Goal: Task Accomplishment & Management: Manage account settings

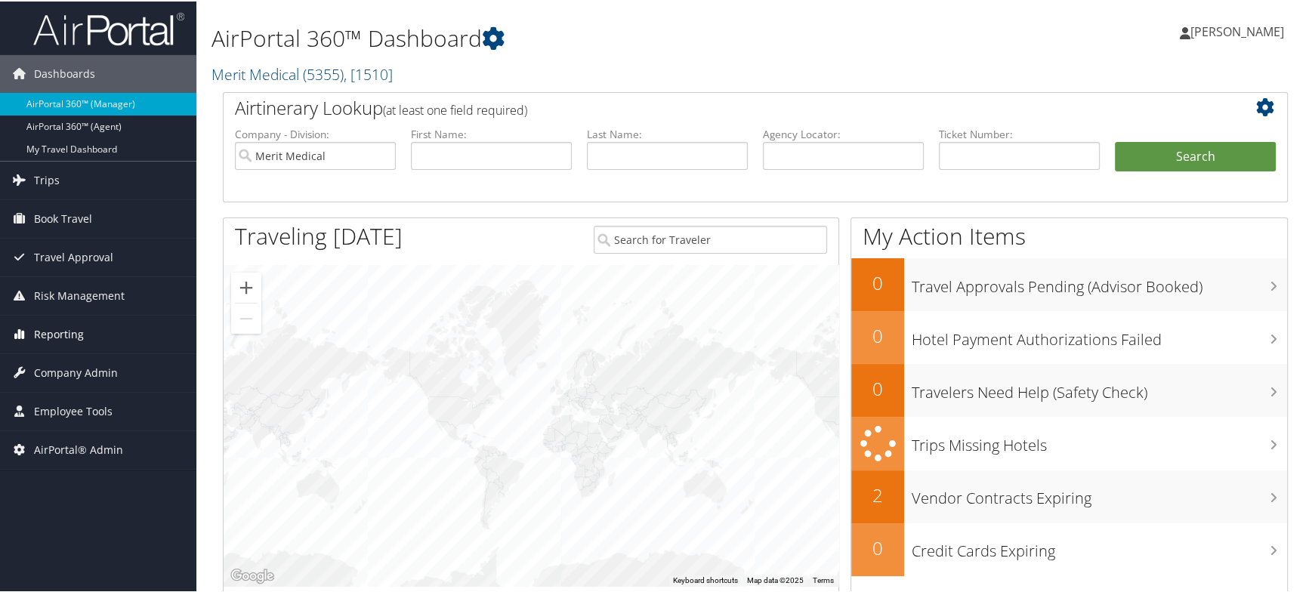
click at [60, 334] on span "Reporting" at bounding box center [59, 333] width 50 height 38
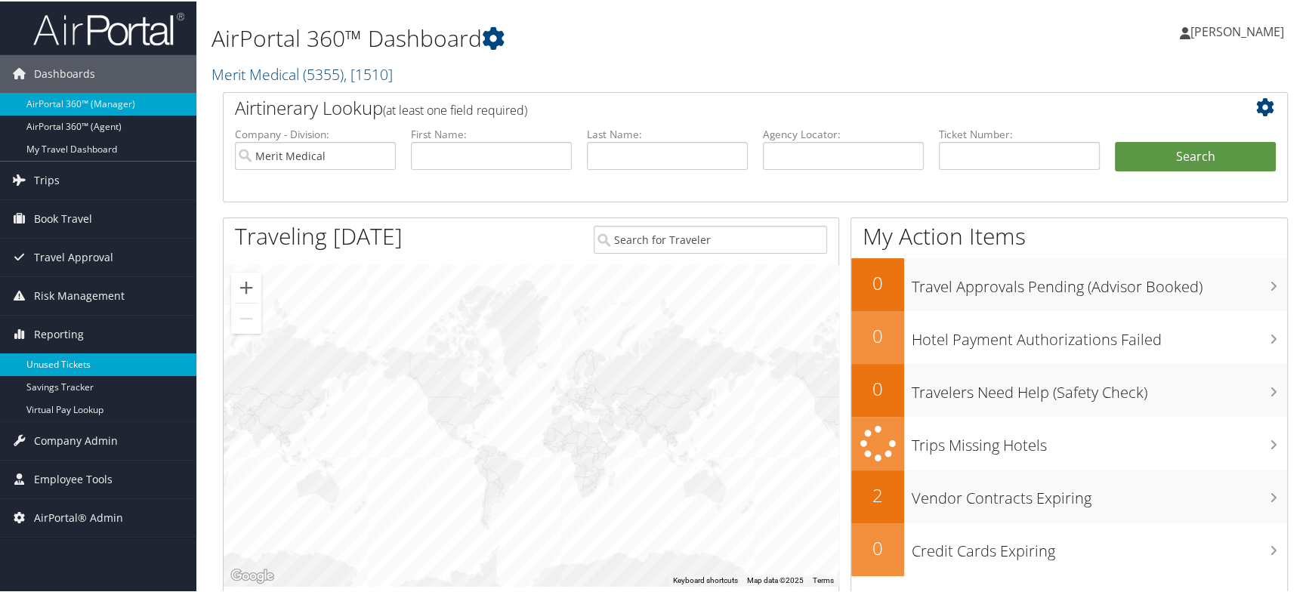
click at [68, 366] on link "Unused Tickets" at bounding box center [98, 363] width 196 height 23
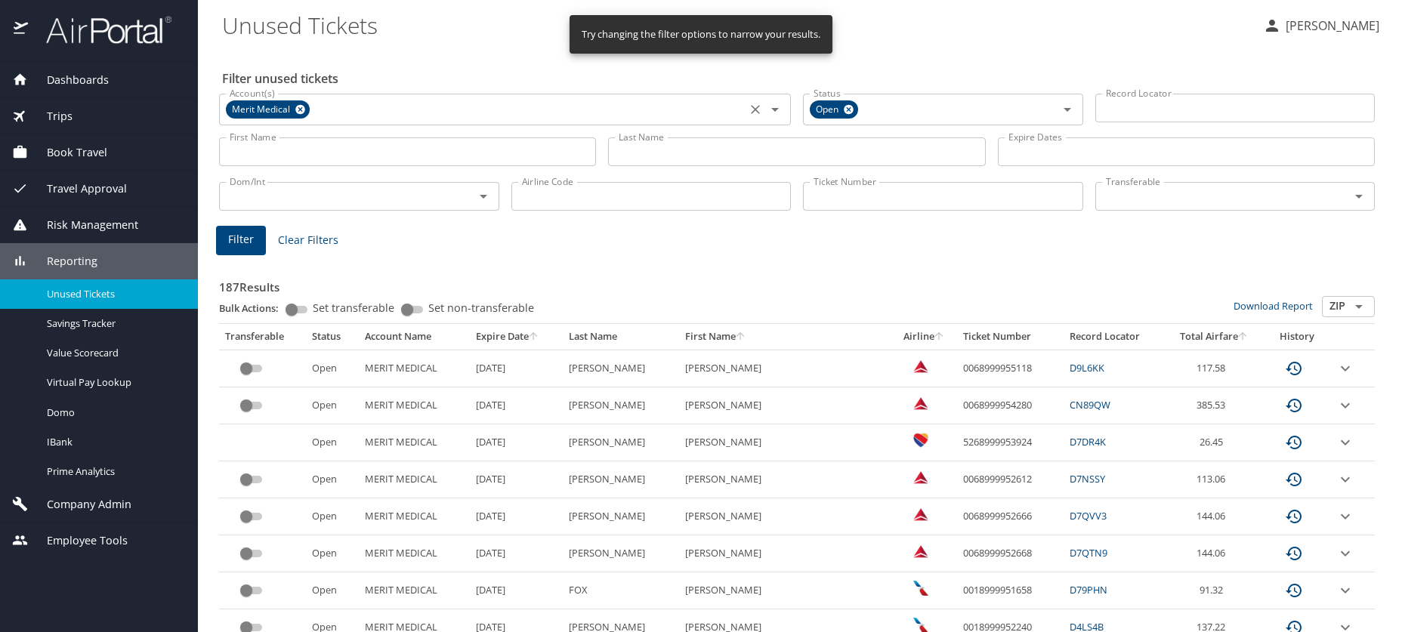
click at [298, 108] on icon at bounding box center [300, 109] width 11 height 17
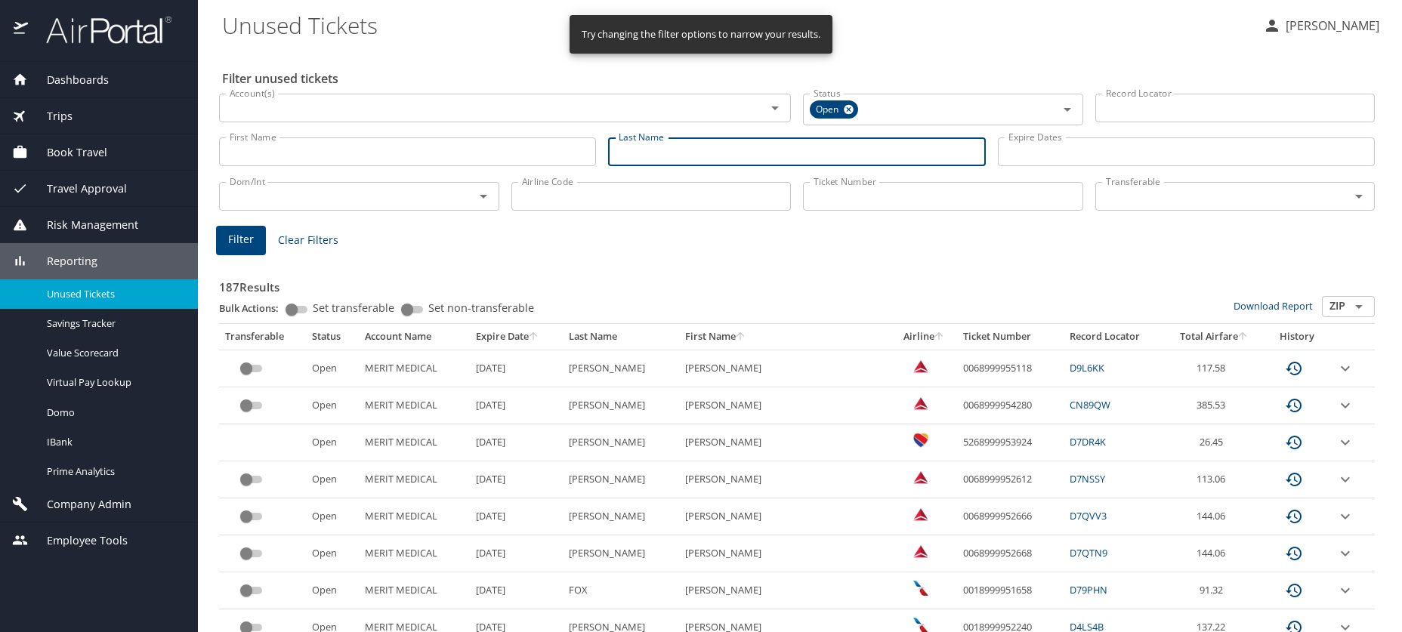
click at [715, 151] on input "Last Name" at bounding box center [796, 152] width 377 height 29
type input "milliet"
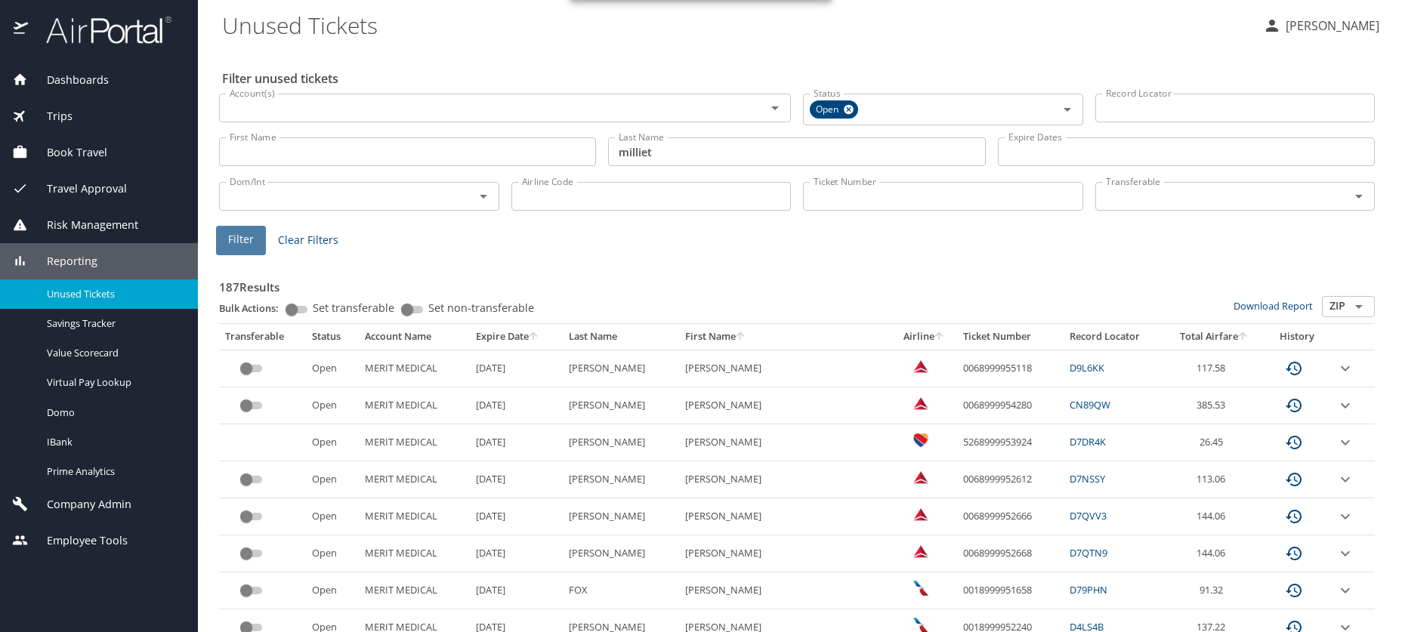
click at [237, 249] on button "Filter" at bounding box center [241, 240] width 50 height 29
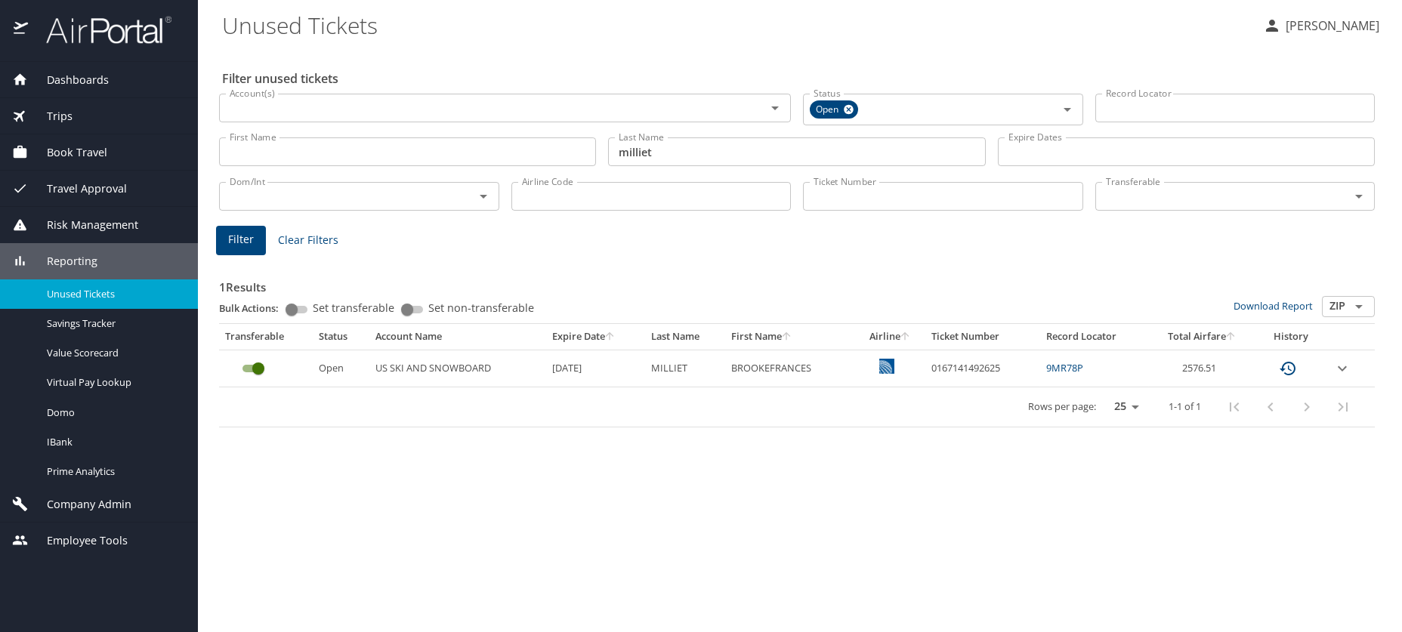
click at [966, 371] on td "0167141492625" at bounding box center [982, 368] width 115 height 37
copy td "0167141492625"
drag, startPoint x: 981, startPoint y: 354, endPoint x: 964, endPoint y: 369, distance: 22.5
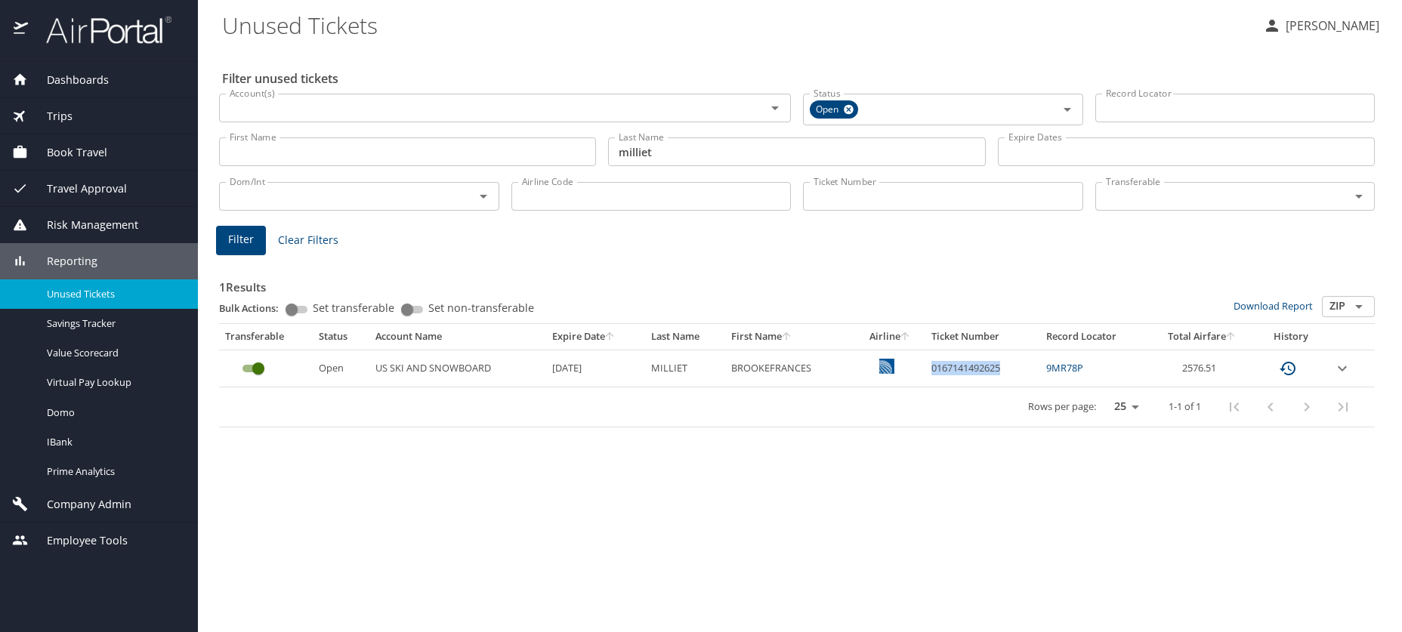
copy td "0167141492625"
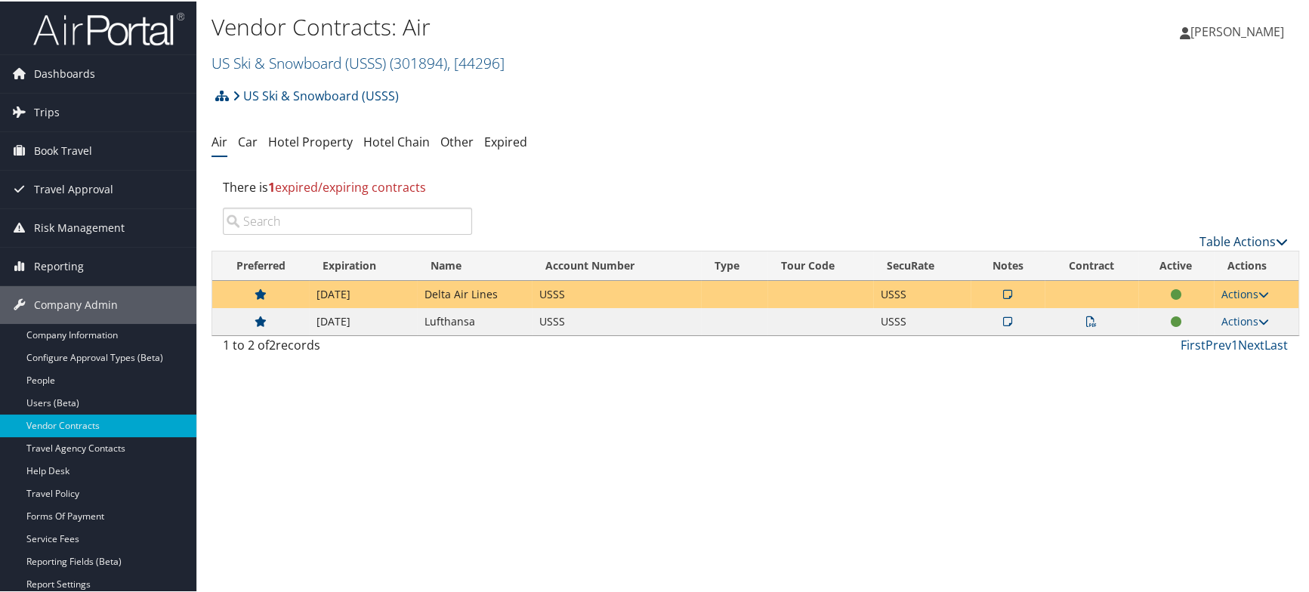
click at [1272, 232] on link "Table Actions" at bounding box center [1244, 240] width 88 height 17
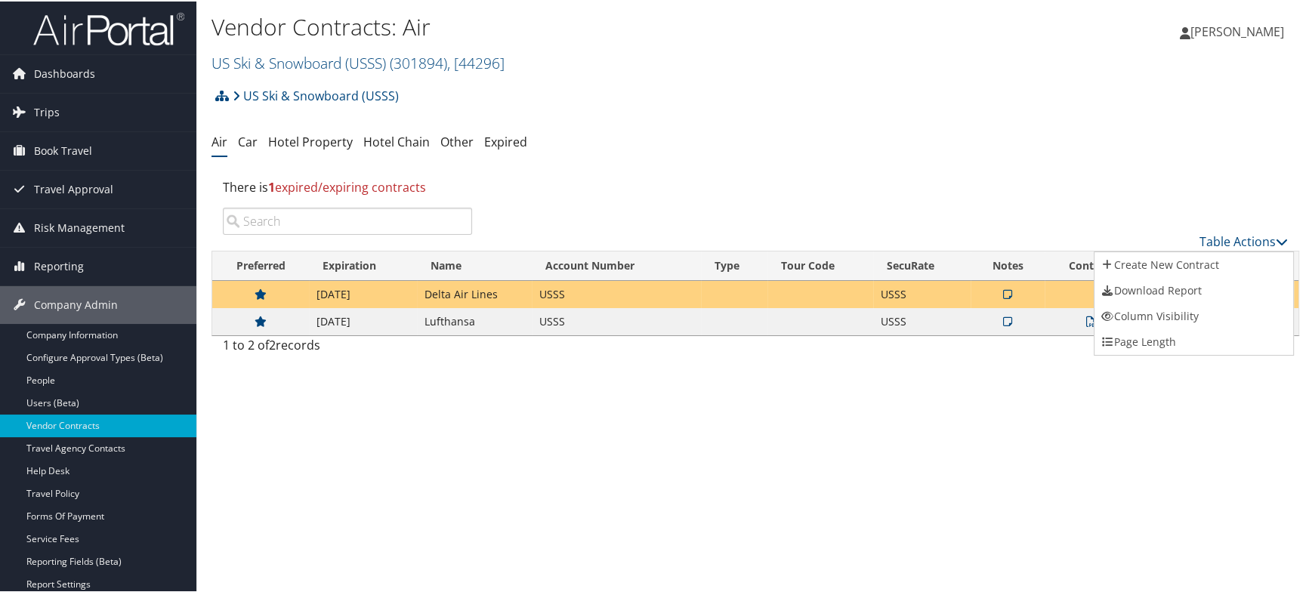
click at [775, 106] on div at bounding box center [657, 296] width 1315 height 592
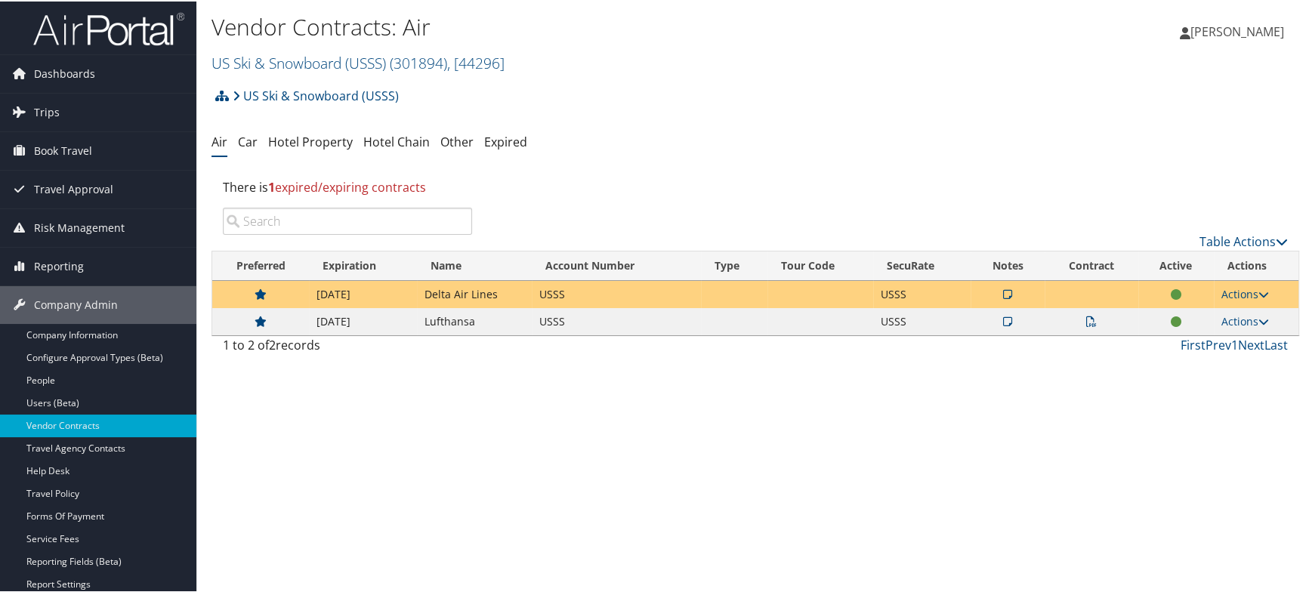
click at [292, 181] on span "1 expired/expiring contracts" at bounding box center [347, 186] width 158 height 17
click at [348, 182] on span "1 expired/expiring contracts" at bounding box center [347, 186] width 158 height 17
click at [315, 212] on input "search" at bounding box center [347, 219] width 249 height 27
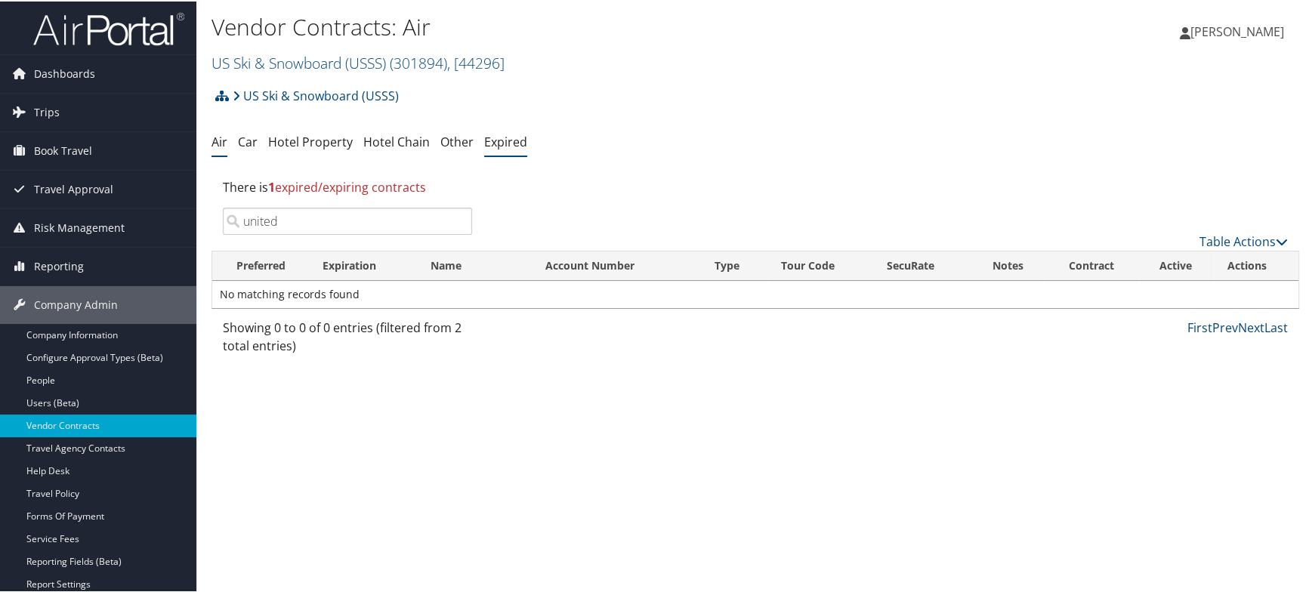
type input "united"
click at [499, 138] on link "Expired" at bounding box center [505, 140] width 43 height 17
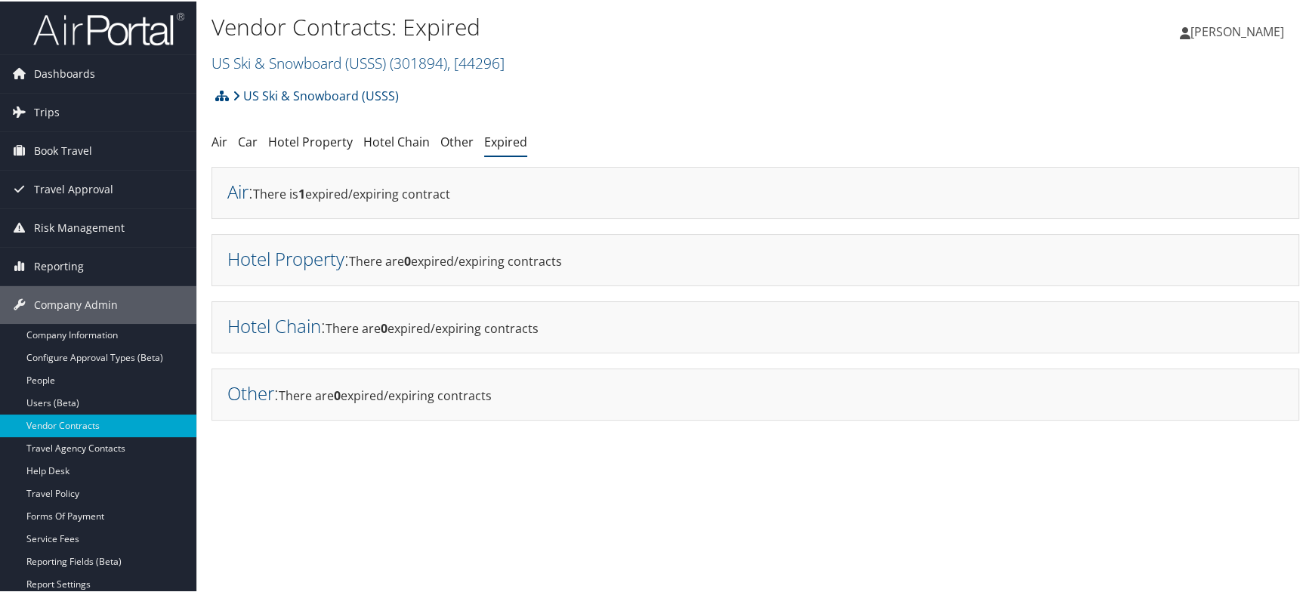
click at [346, 194] on div "Air : There is 1 expired/expiring contract" at bounding box center [756, 191] width 1088 height 52
click at [221, 190] on div "Air : There is 1 expired/expiring contract" at bounding box center [756, 191] width 1088 height 52
click at [261, 191] on div "Air : There is 1 expired/expiring contract" at bounding box center [756, 191] width 1088 height 52
click at [238, 192] on link "Air" at bounding box center [237, 190] width 21 height 25
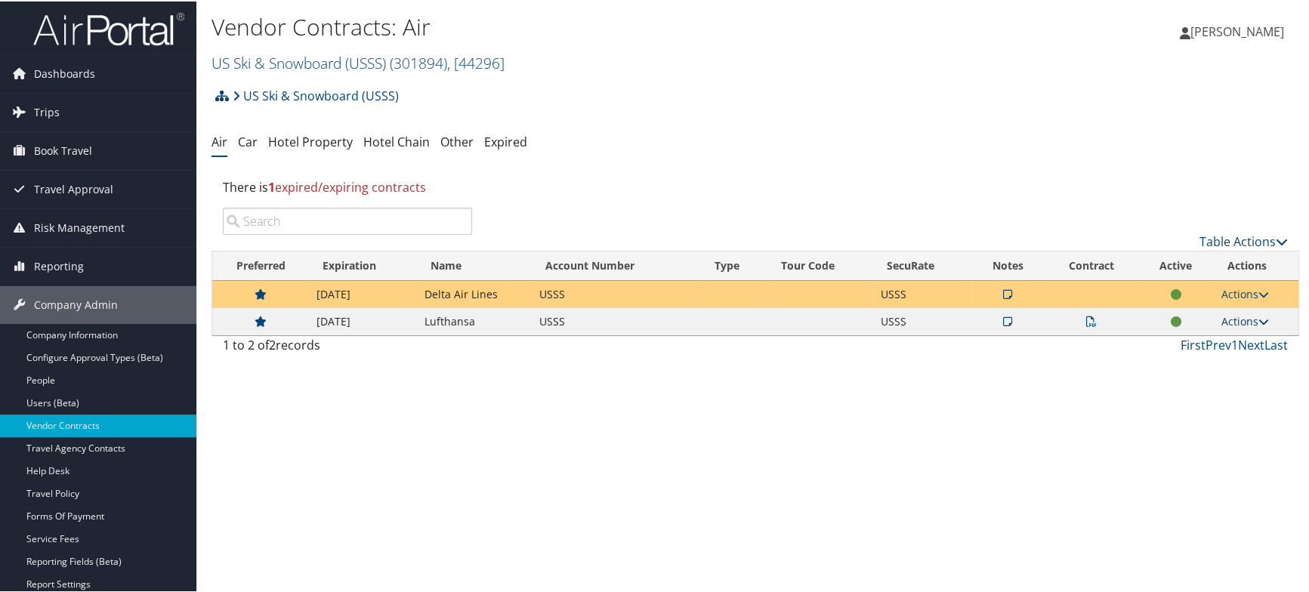
click at [1259, 325] on icon at bounding box center [1264, 320] width 11 height 11
click at [1215, 370] on link "View Contracts" at bounding box center [1210, 368] width 100 height 26
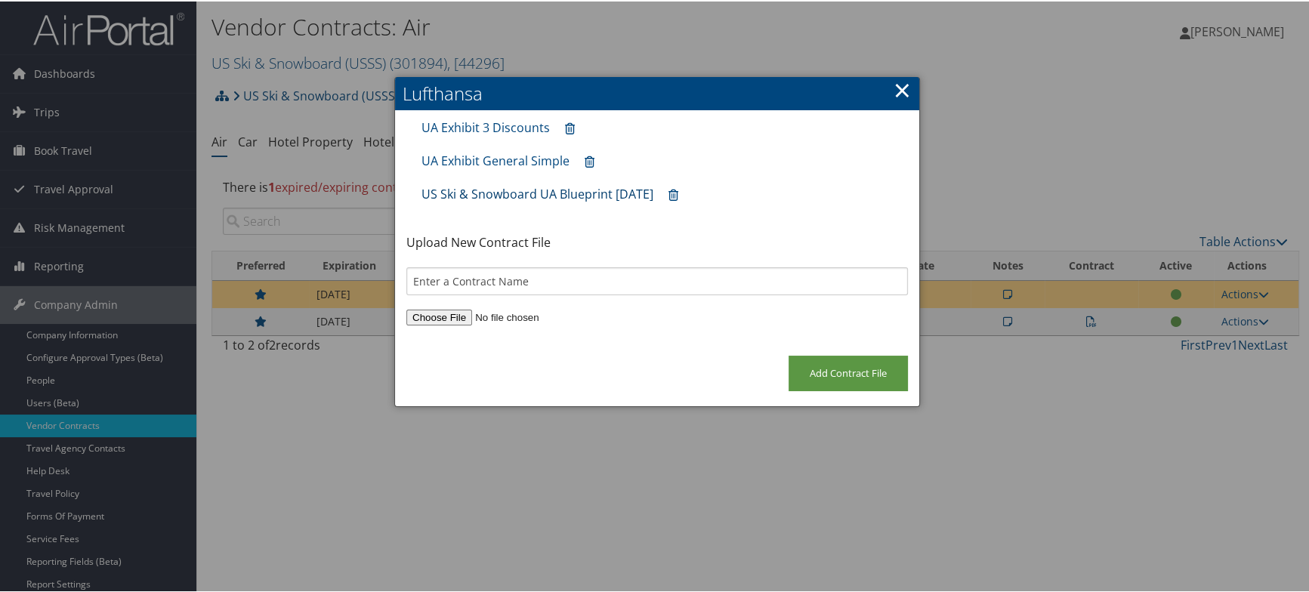
click at [545, 184] on link "US Ski & Snowboard UA Blueprint April 1 2025" at bounding box center [538, 192] width 232 height 17
click at [481, 128] on link "UA Exhibit 3 Discounts" at bounding box center [486, 126] width 128 height 17
click at [493, 159] on link "UA Exhibit General Simple" at bounding box center [496, 159] width 148 height 17
click at [899, 86] on link "×" at bounding box center [902, 88] width 17 height 30
